Goal: Transaction & Acquisition: Purchase product/service

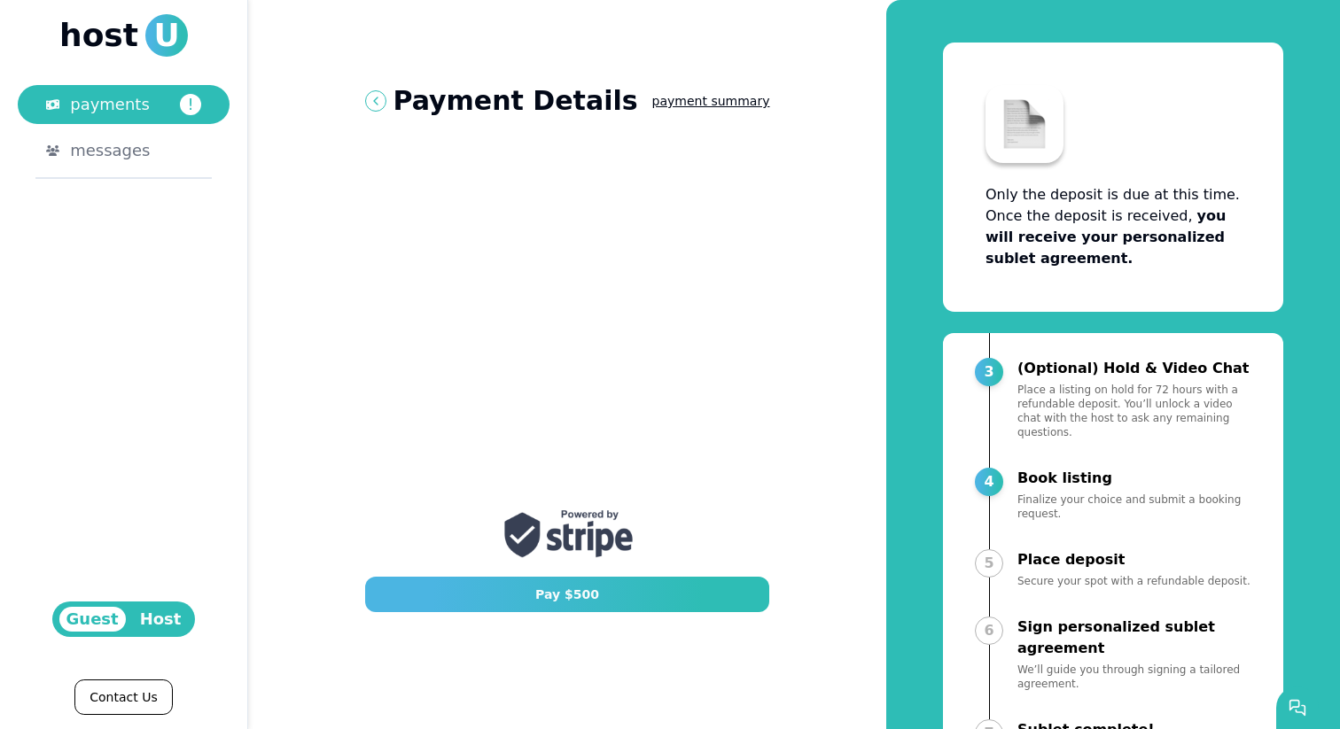
scroll to position [86, 0]
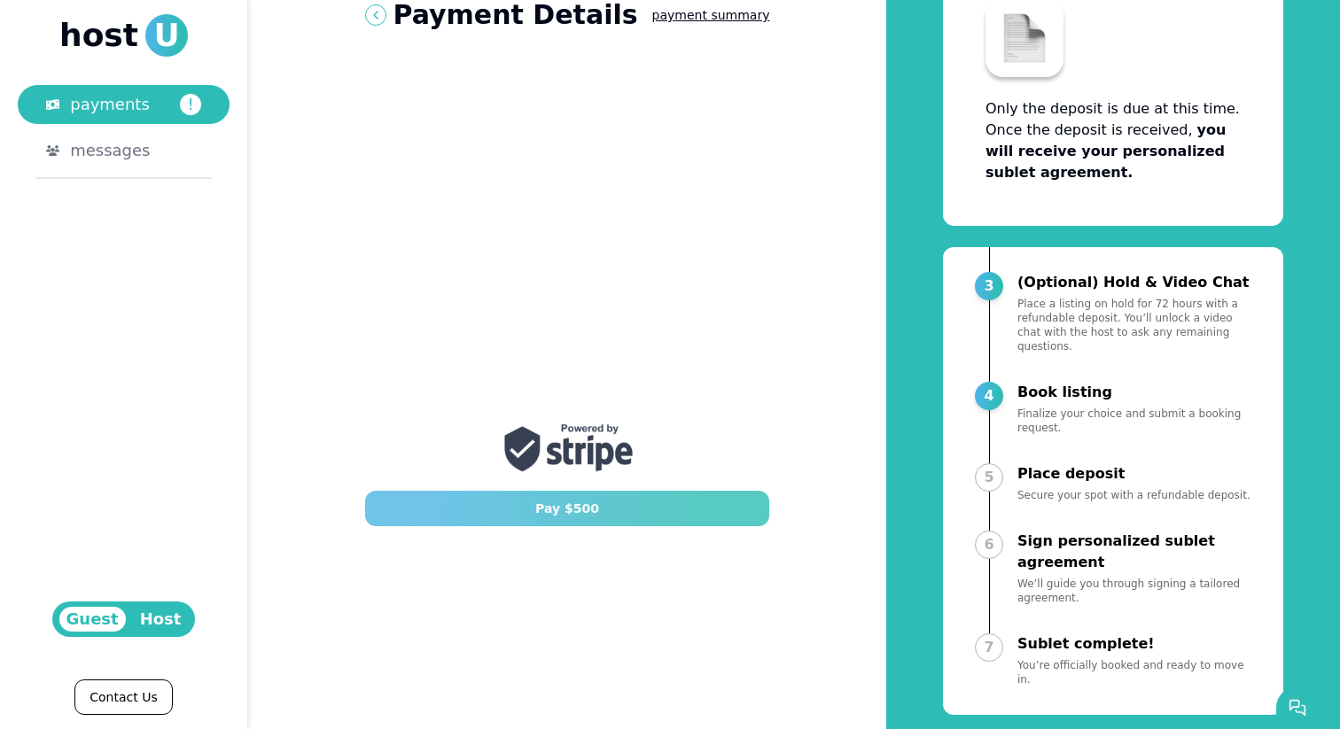
click at [435, 505] on button "Pay $ 500" at bounding box center [567, 508] width 405 height 35
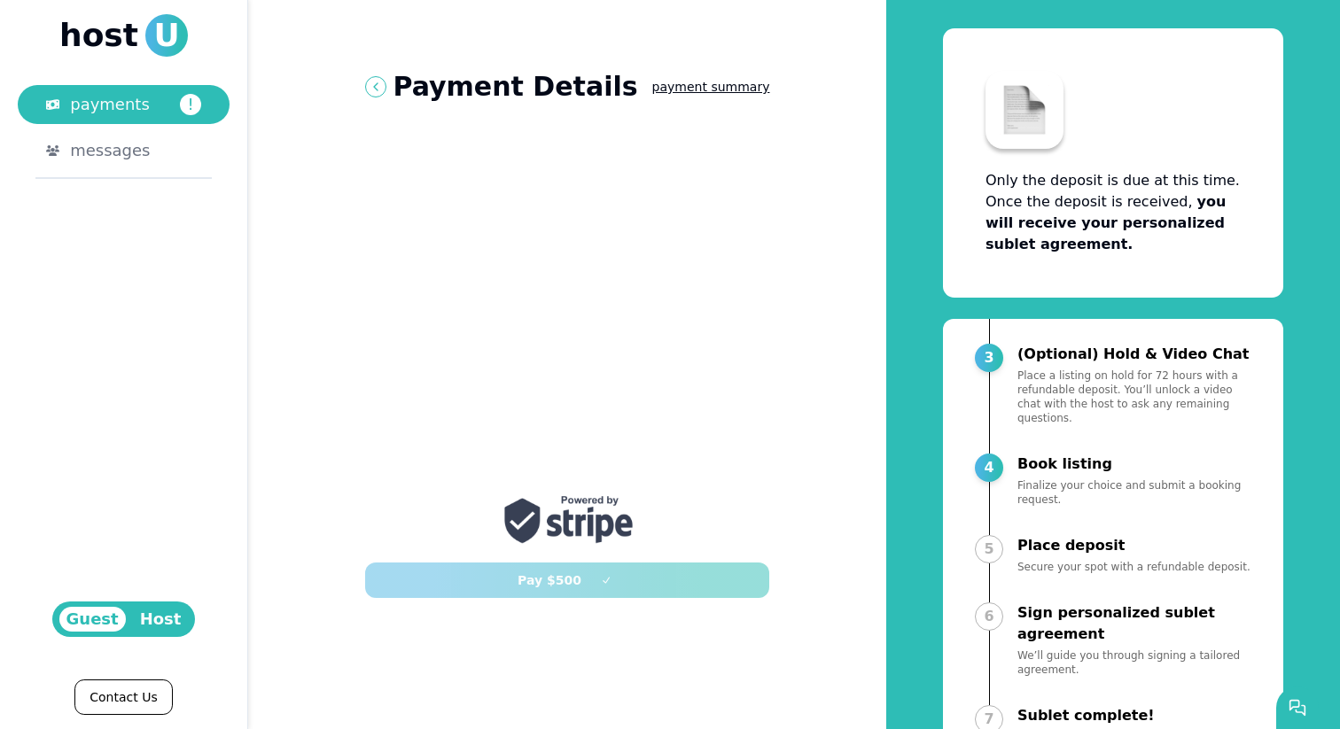
scroll to position [57, 0]
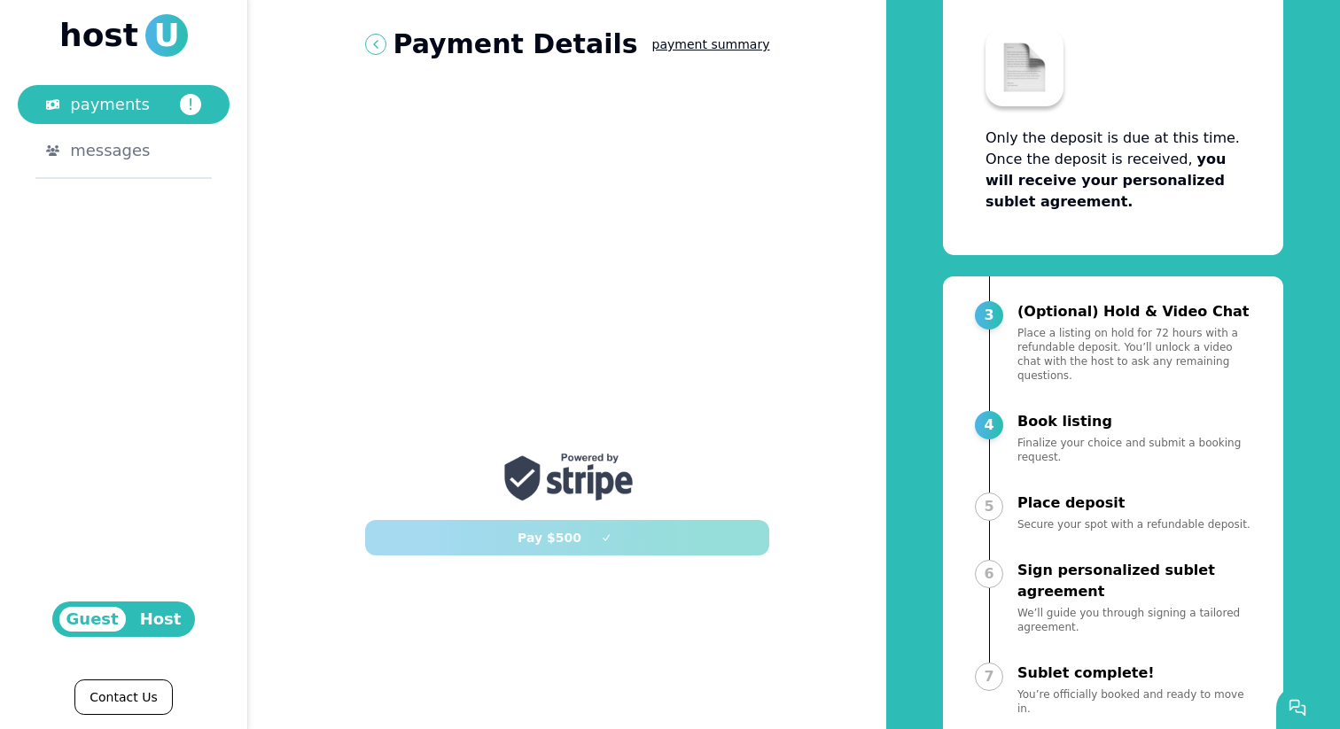
click at [619, 546] on div "Pay $ 500" at bounding box center [567, 531] width 405 height 50
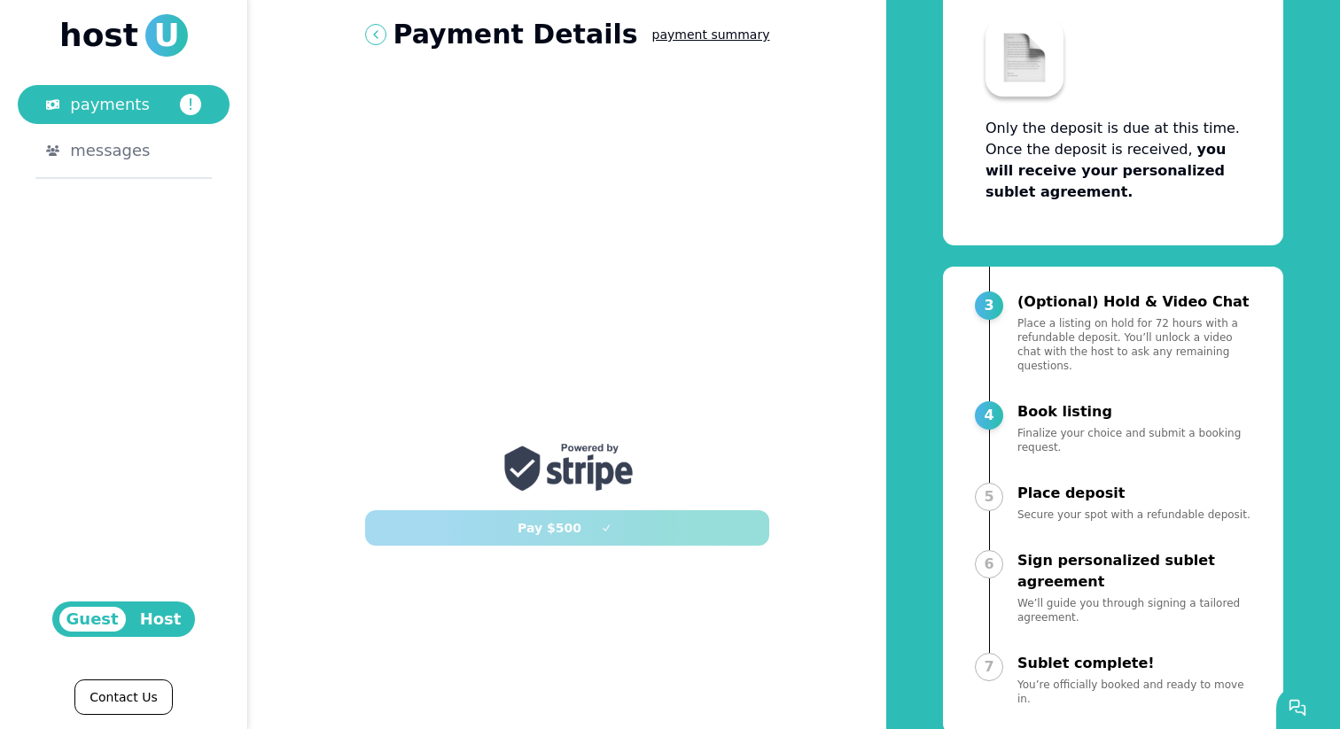
scroll to position [86, 0]
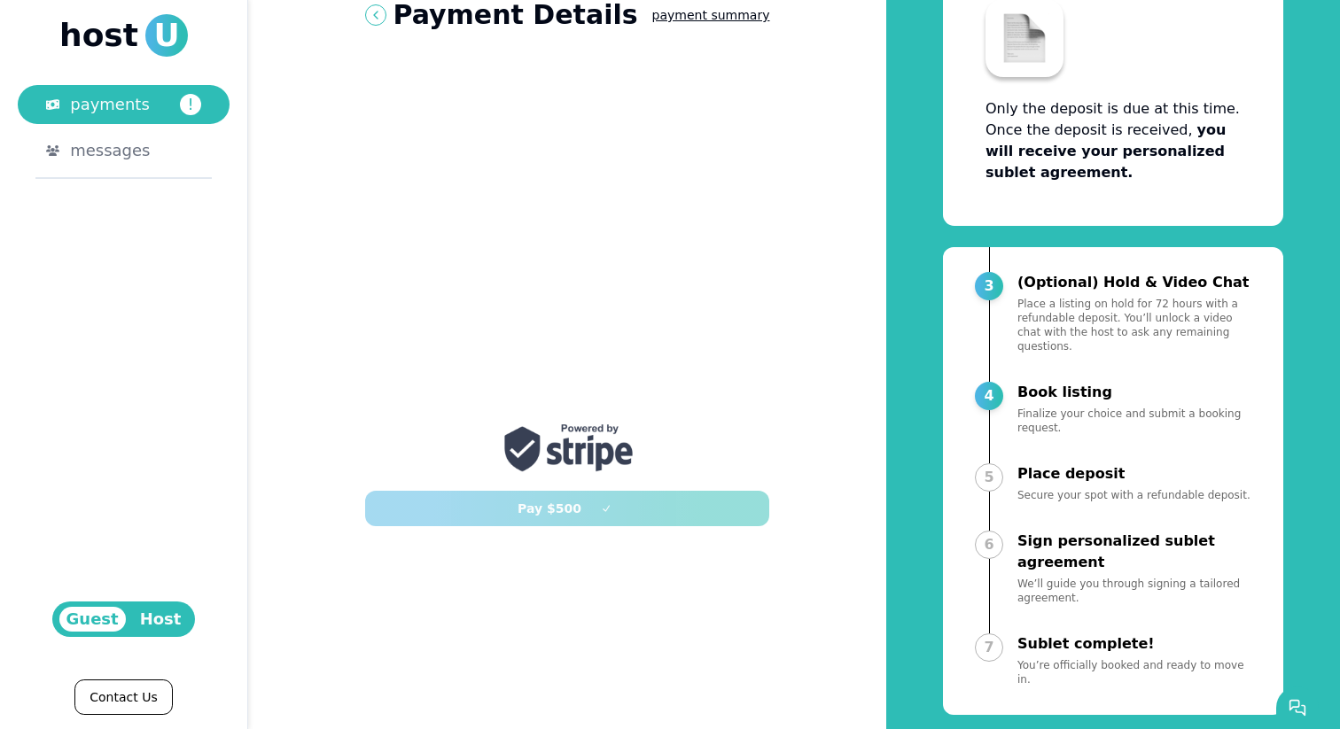
click at [715, 408] on div at bounding box center [567, 234] width 405 height 365
click at [672, 513] on div "Pay $ 500" at bounding box center [567, 502] width 405 height 50
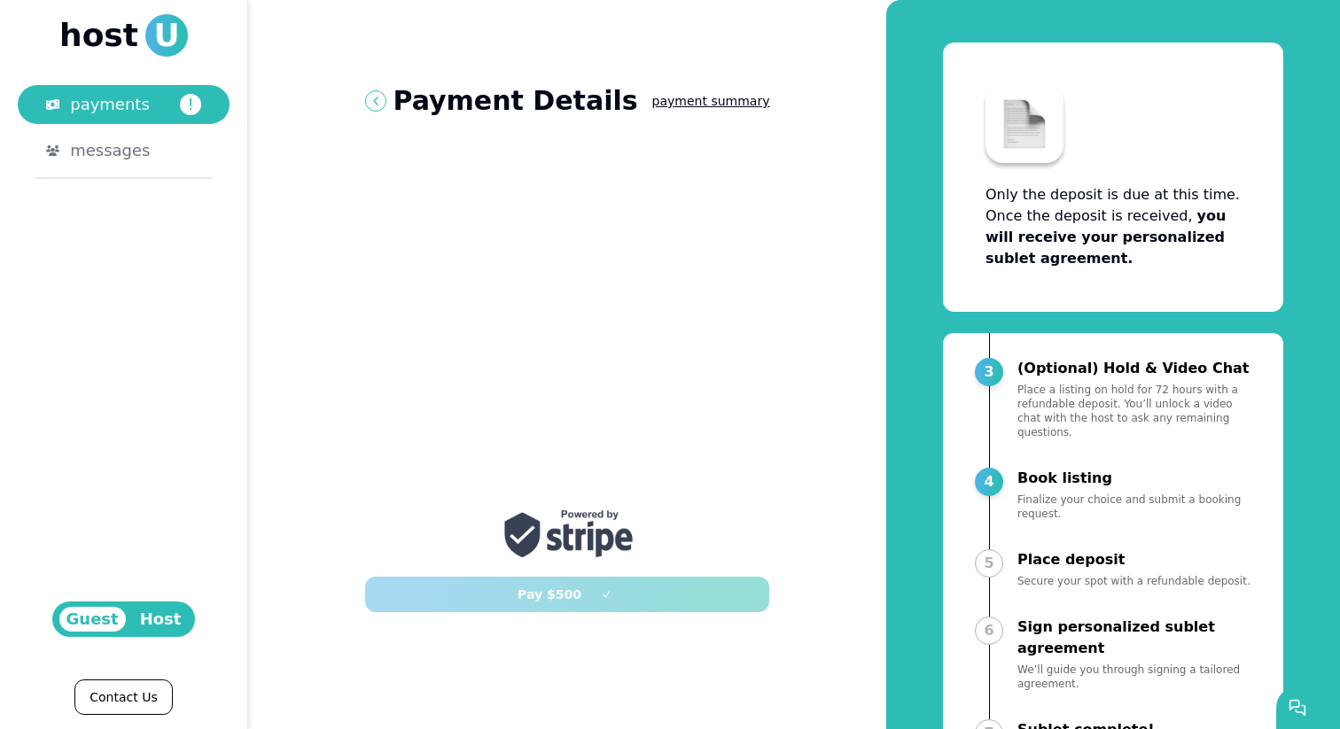
click at [658, 100] on button "payment summary" at bounding box center [711, 101] width 118 height 32
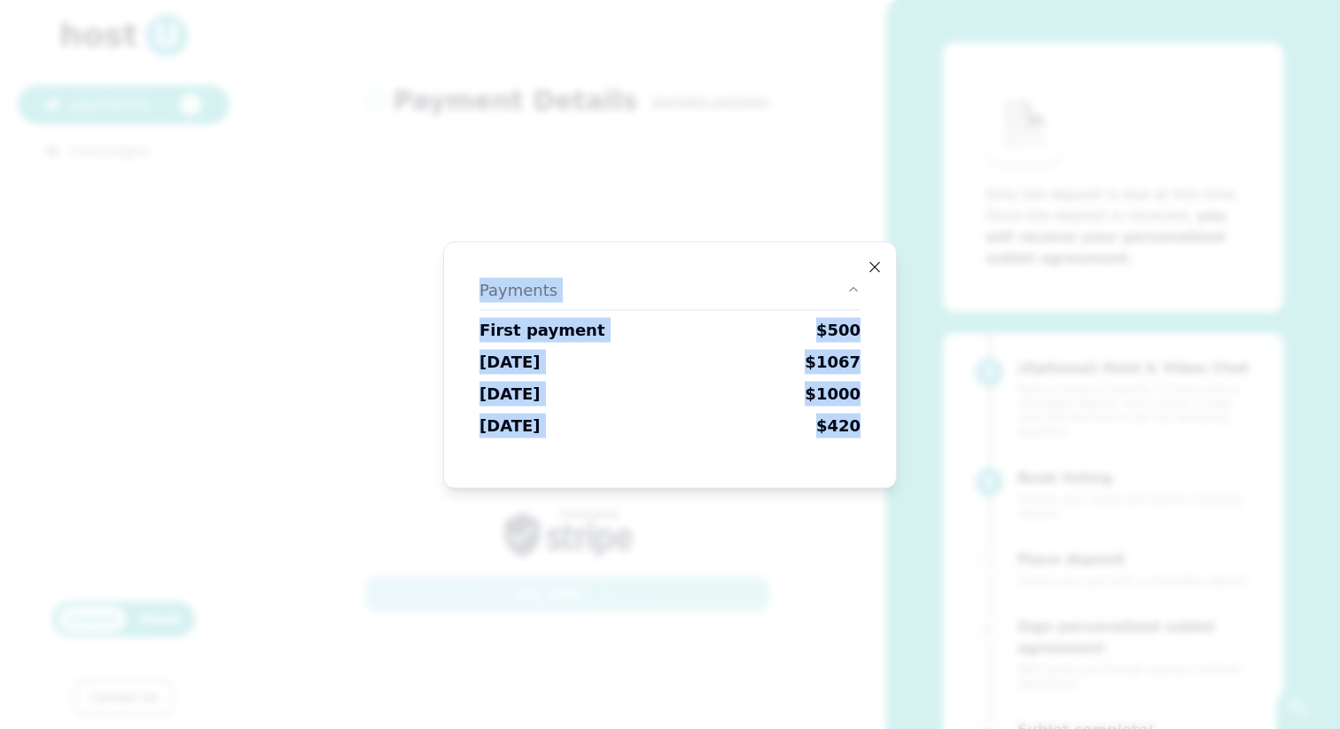
click at [867, 269] on div "Payment summary Payments First payment $ 500 October 1, 2025 $ 1067 November 1,…" at bounding box center [670, 364] width 454 height 247
click at [866, 270] on div "Payments First payment $ 500 October 1, 2025 $ 1067 November 1, 2025 $ 1000 Dec…" at bounding box center [669, 364] width 409 height 203
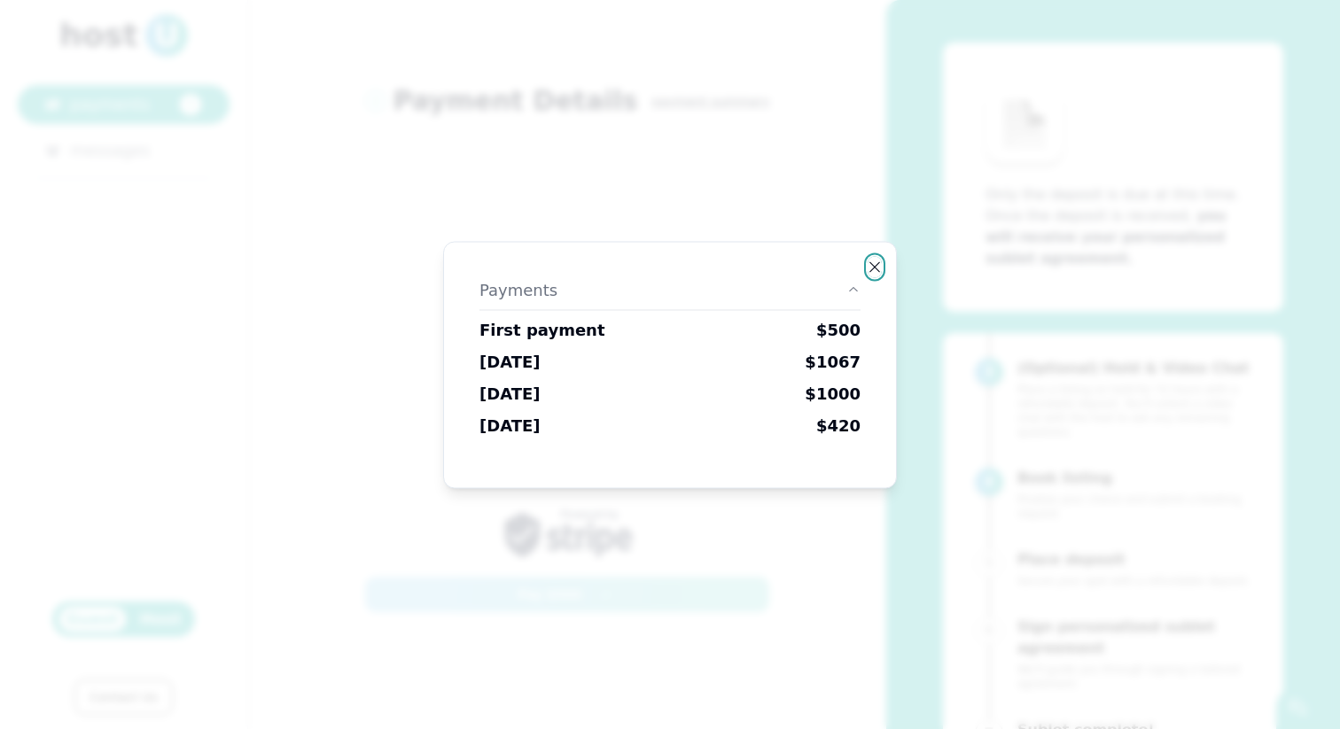
click at [875, 270] on icon "button" at bounding box center [875, 268] width 14 height 14
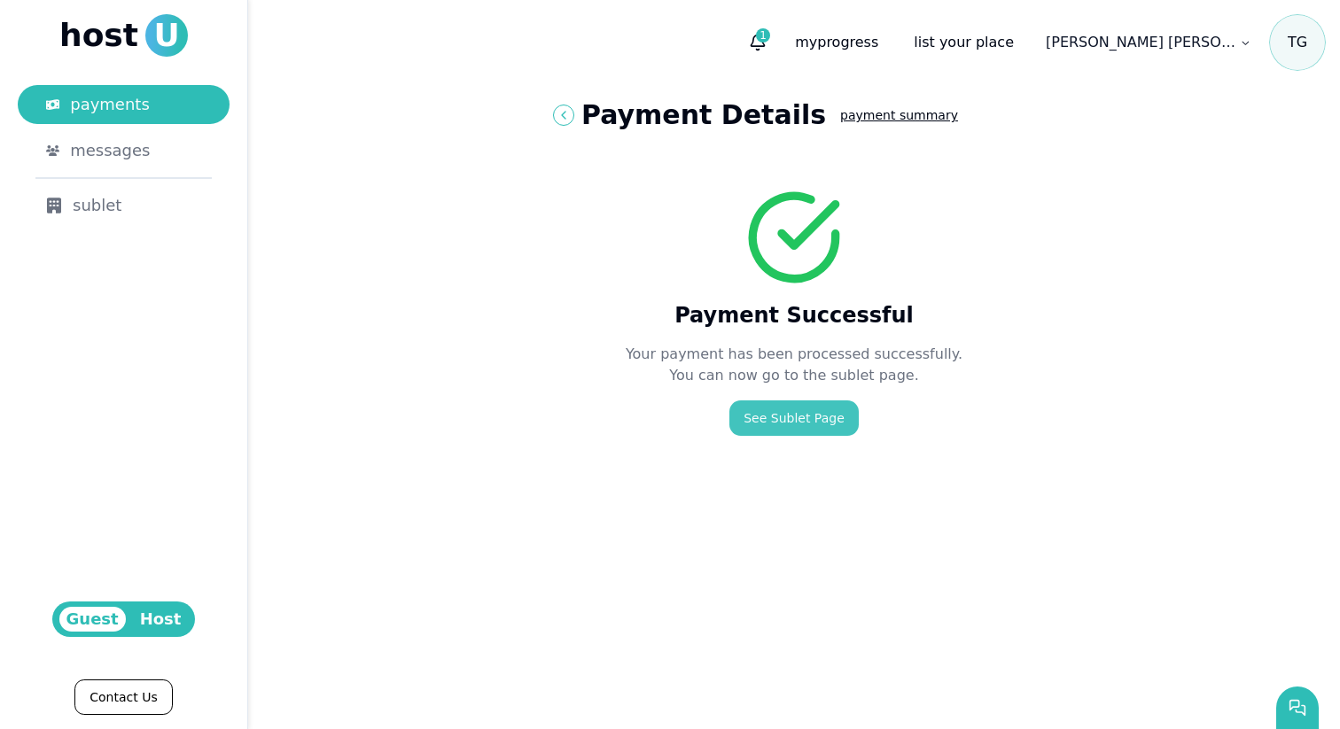
click at [808, 420] on link "See Sublet Page" at bounding box center [793, 418] width 129 height 35
